Goal: Check status: Check status

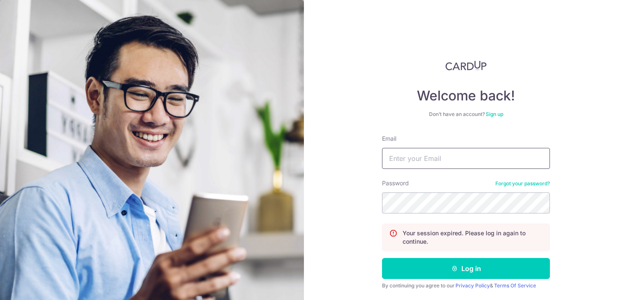
click at [403, 157] on input "Email" at bounding box center [466, 158] width 168 height 21
type input "[EMAIL_ADDRESS][DOMAIN_NAME]"
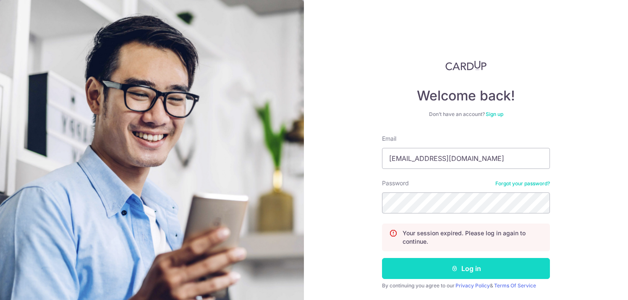
click at [466, 268] on button "Log in" at bounding box center [466, 268] width 168 height 21
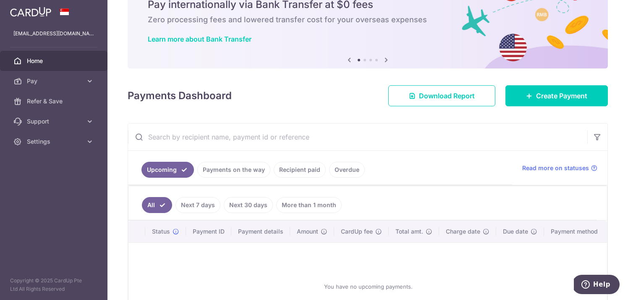
click at [238, 162] on link "Payments on the way" at bounding box center [233, 170] width 73 height 16
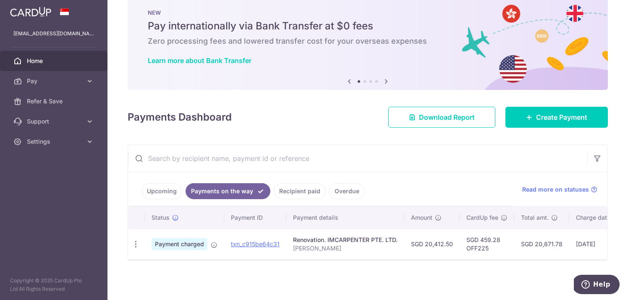
scroll to position [18, 0]
click at [295, 194] on link "Recipient paid" at bounding box center [300, 191] width 52 height 16
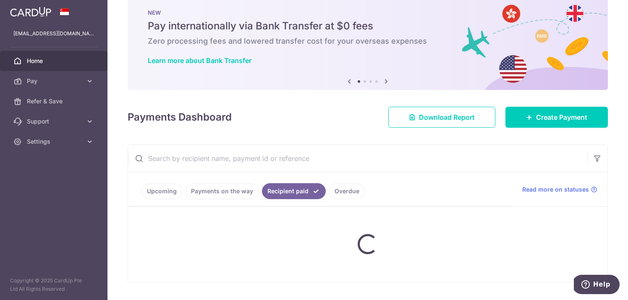
scroll to position [39, 0]
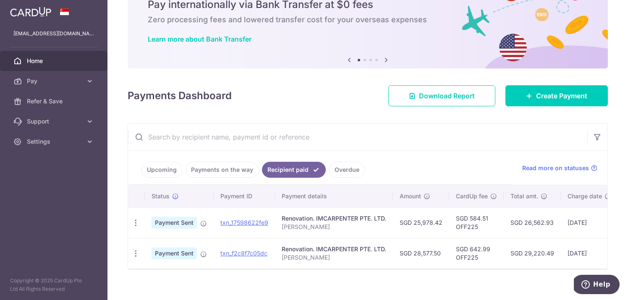
click at [229, 172] on link "Payments on the way" at bounding box center [221, 170] width 73 height 16
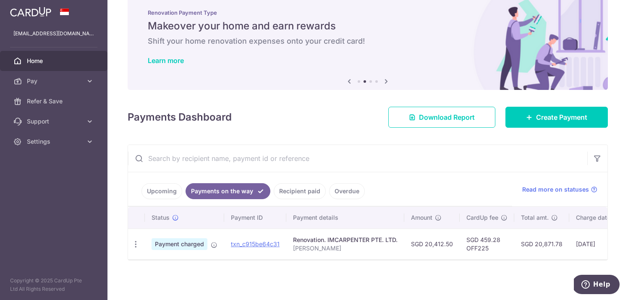
scroll to position [18, 0]
